Goal: Information Seeking & Learning: Learn about a topic

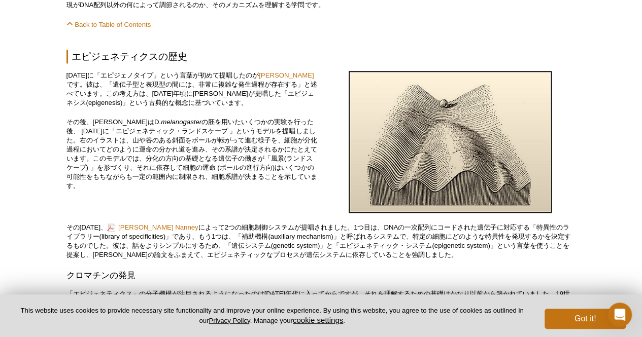
scroll to position [648, 0]
drag, startPoint x: 0, startPoint y: 0, endPoint x: 262, endPoint y: 225, distance: 345.3
click at [262, 216] on div "1942年に「エピジェノタイプ」という言葉が初めて提唱したのが Conrad Hal Waddington です。彼は、「遺伝子型と表現型の間には、非常に複雑…" at bounding box center [191, 144] width 251 height 145
click at [374, 149] on img at bounding box center [449, 143] width 203 height 142
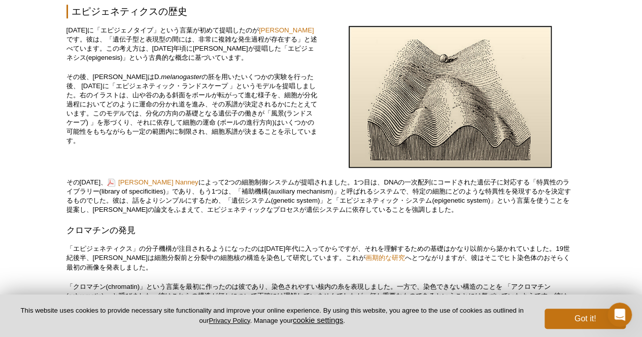
scroll to position [693, 0]
drag, startPoint x: 101, startPoint y: 106, endPoint x: 214, endPoint y: 107, distance: 112.6
click at [214, 107] on p "その後、WaddingtonはD. melanogaster の胚を用いたいくつかの実験を行った後、 1957年に「エピジェネティック・ランドスケープ 」とい…" at bounding box center [191, 109] width 251 height 73
copy p "エピジェネティック・ランドスケープ"
click at [252, 117] on p "その後、WaddingtonはD. melanogaster の胚を用いたいくつかの実験を行った後、 1957年に「エピジェネティック・ランドスケープ 」とい…" at bounding box center [191, 109] width 251 height 73
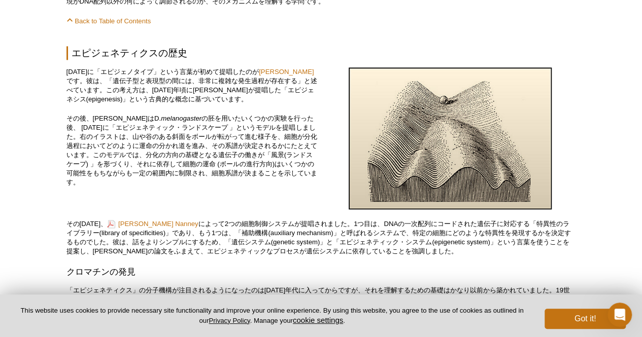
scroll to position [653, 0]
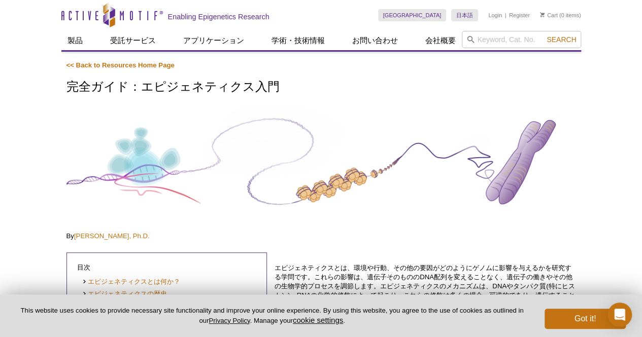
click at [294, 123] on img at bounding box center [320, 162] width 509 height 115
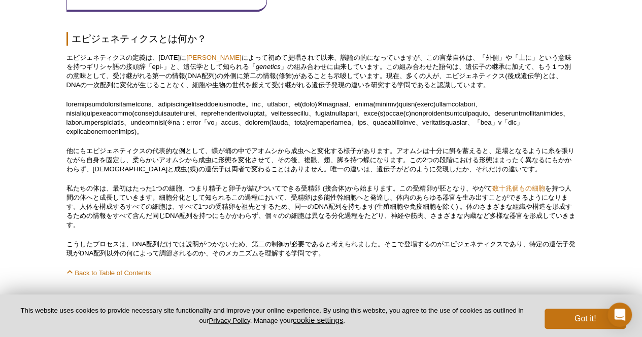
scroll to position [401, 0]
